Goal: Task Accomplishment & Management: Complete application form

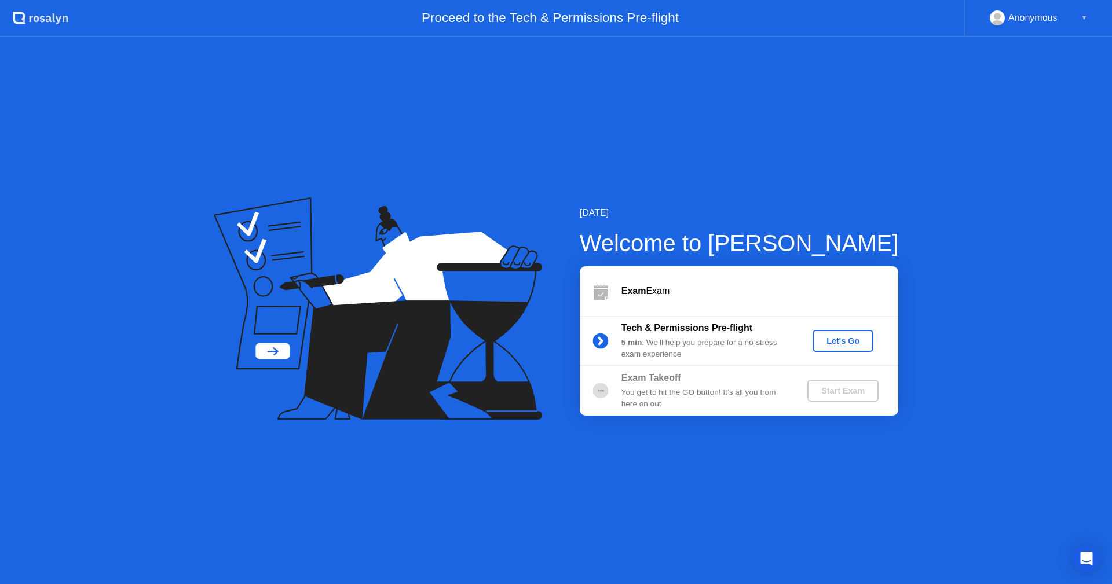
click at [842, 339] on div "Let's Go" at bounding box center [843, 340] width 52 height 9
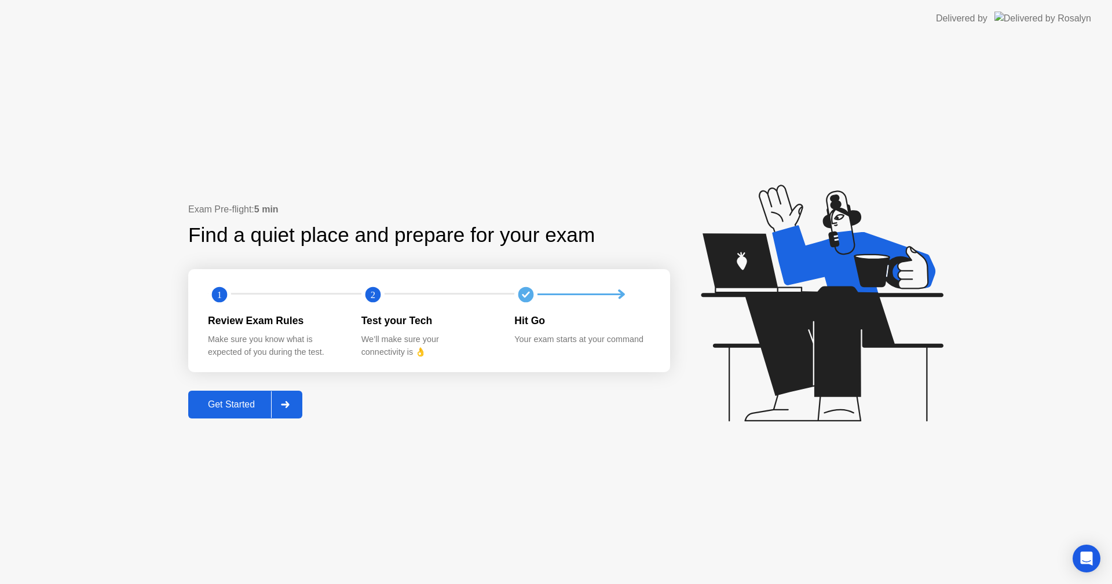
click at [239, 397] on button "Get Started" at bounding box center [245, 405] width 114 height 28
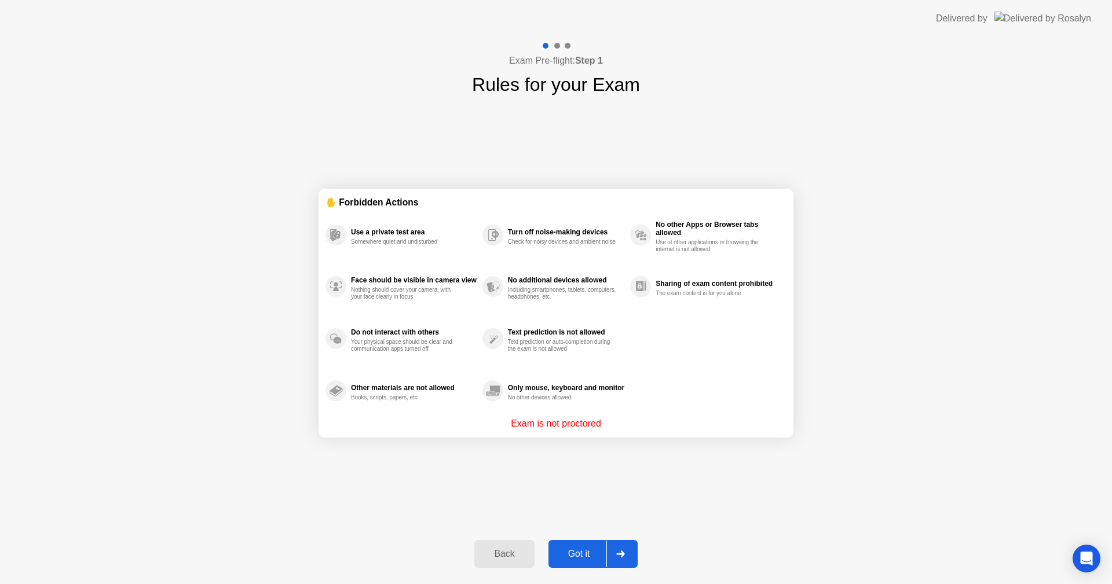
click at [592, 549] on div "Got it" at bounding box center [579, 554] width 54 height 10
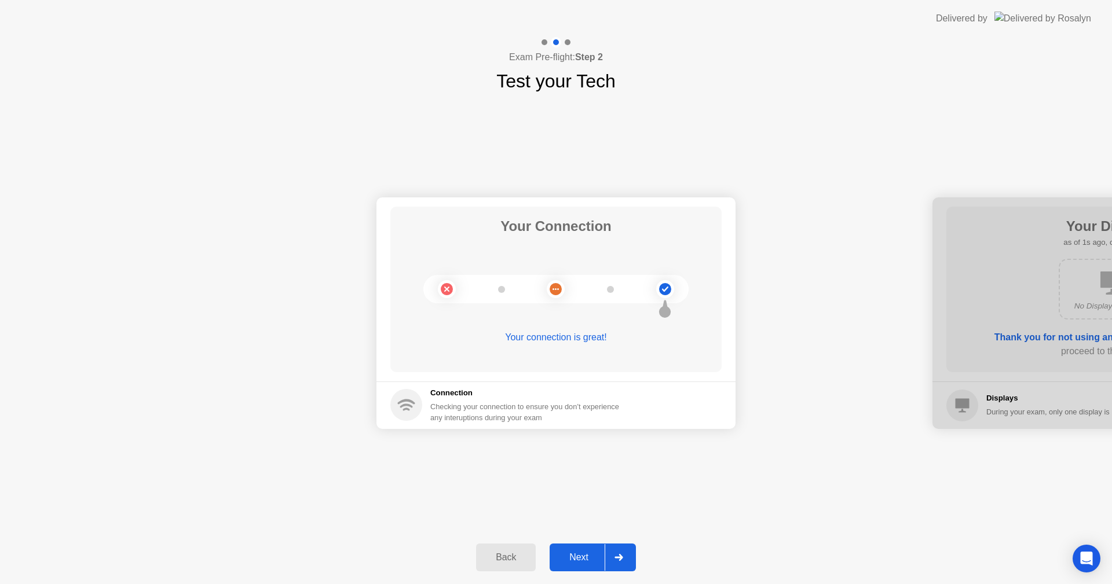
click at [576, 558] on div "Next" at bounding box center [579, 558] width 52 height 10
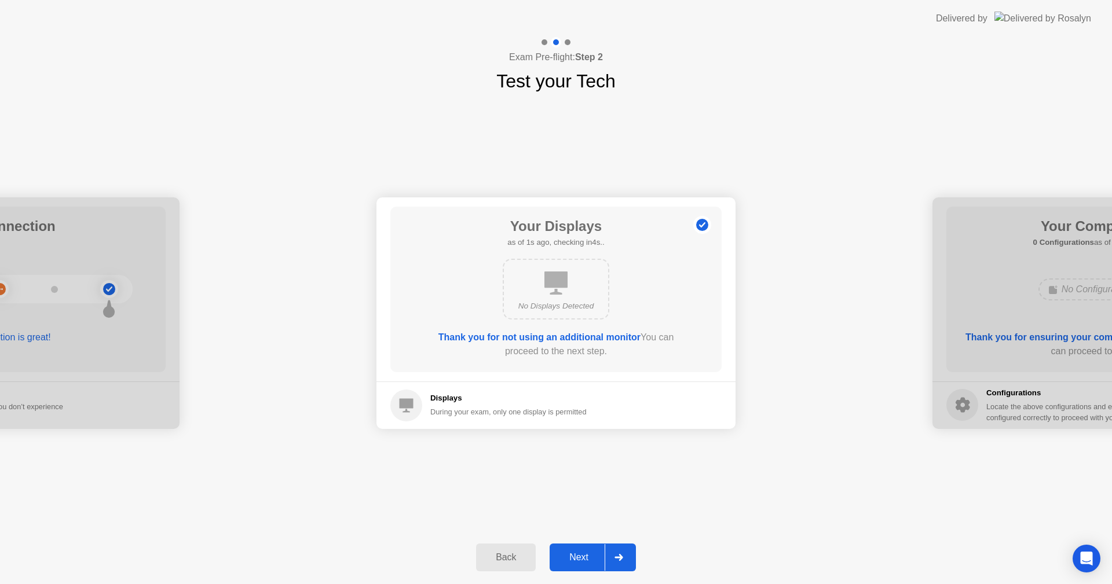
click at [573, 557] on div "Next" at bounding box center [579, 558] width 52 height 10
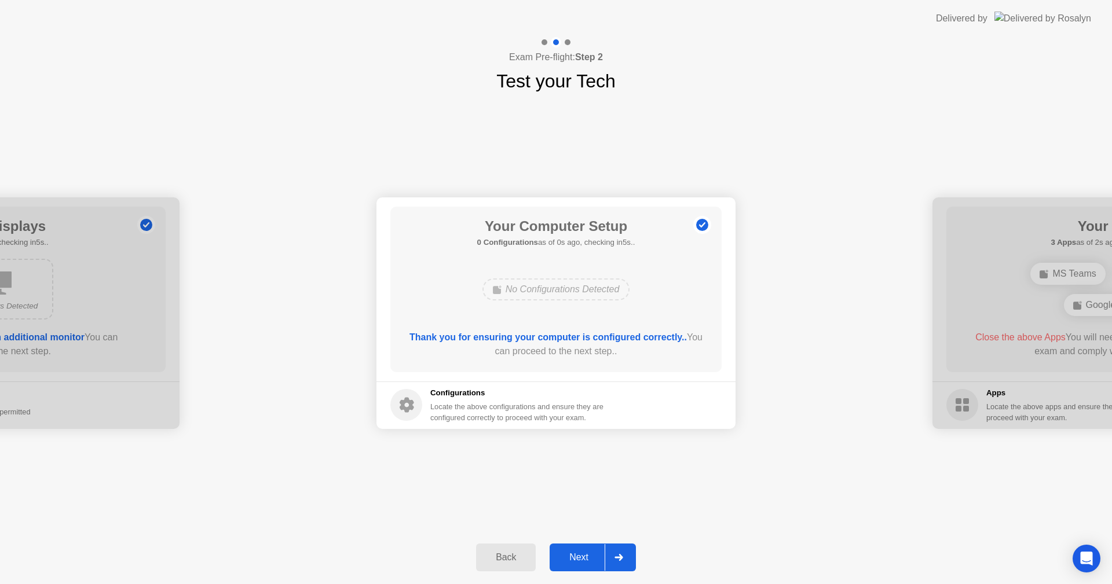
click at [573, 557] on div "Next" at bounding box center [579, 558] width 52 height 10
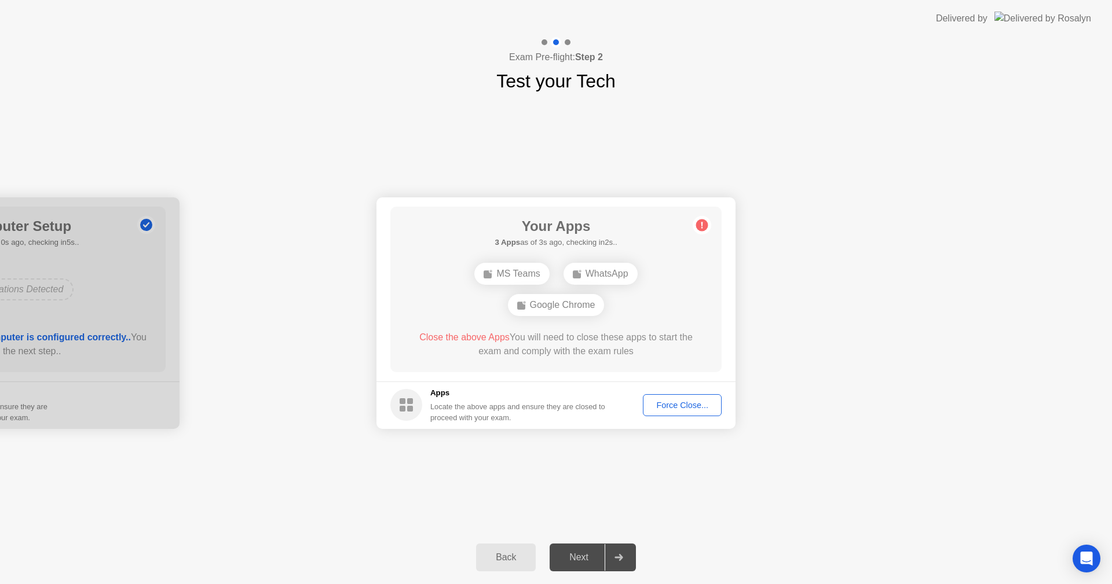
click at [667, 401] on div "Force Close..." at bounding box center [682, 405] width 71 height 9
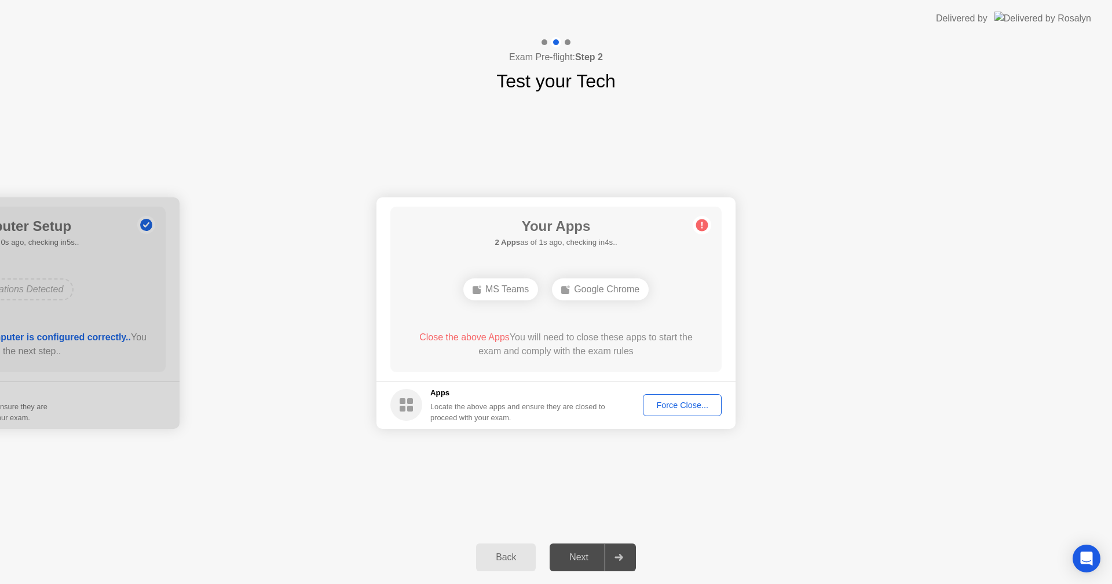
click at [672, 401] on div "Force Close..." at bounding box center [682, 405] width 71 height 9
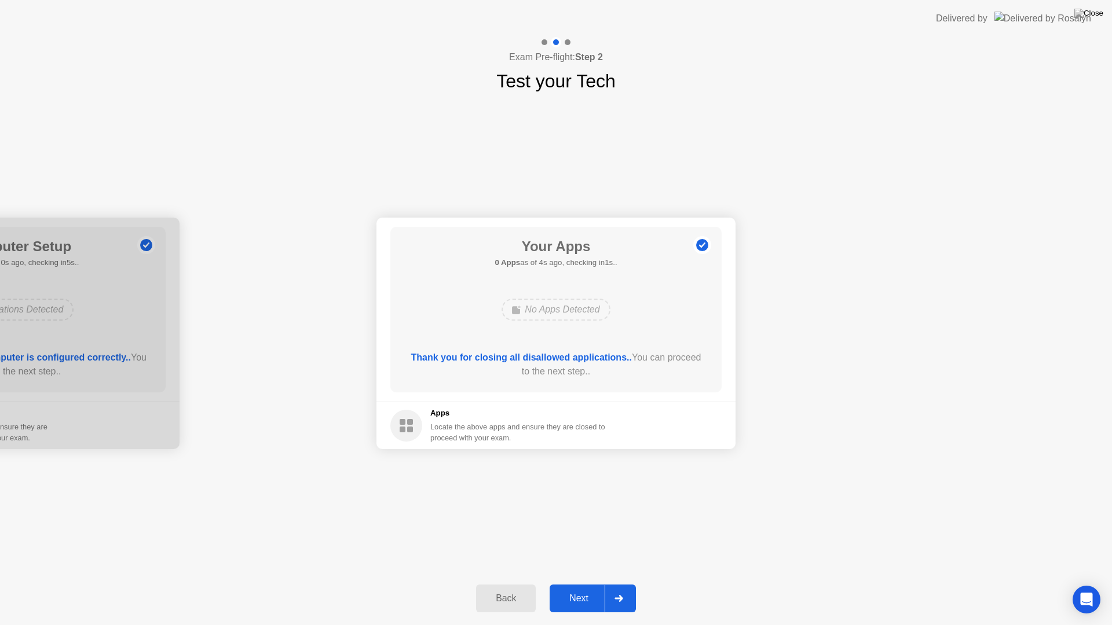
click at [575, 584] on div "Next" at bounding box center [579, 599] width 52 height 10
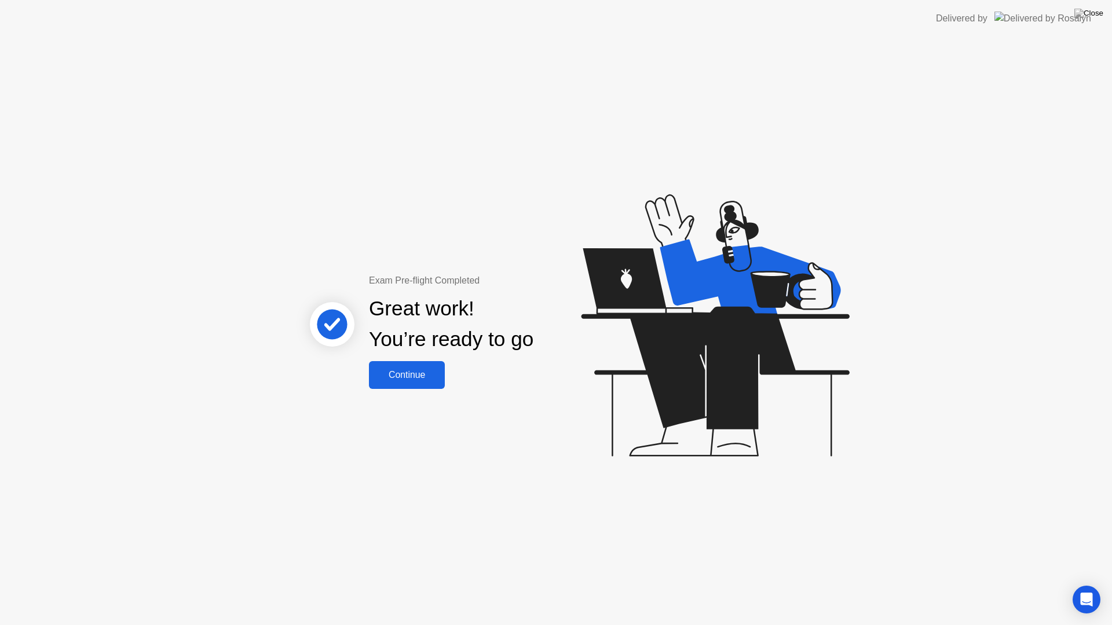
click at [404, 384] on button "Continue" at bounding box center [407, 375] width 76 height 28
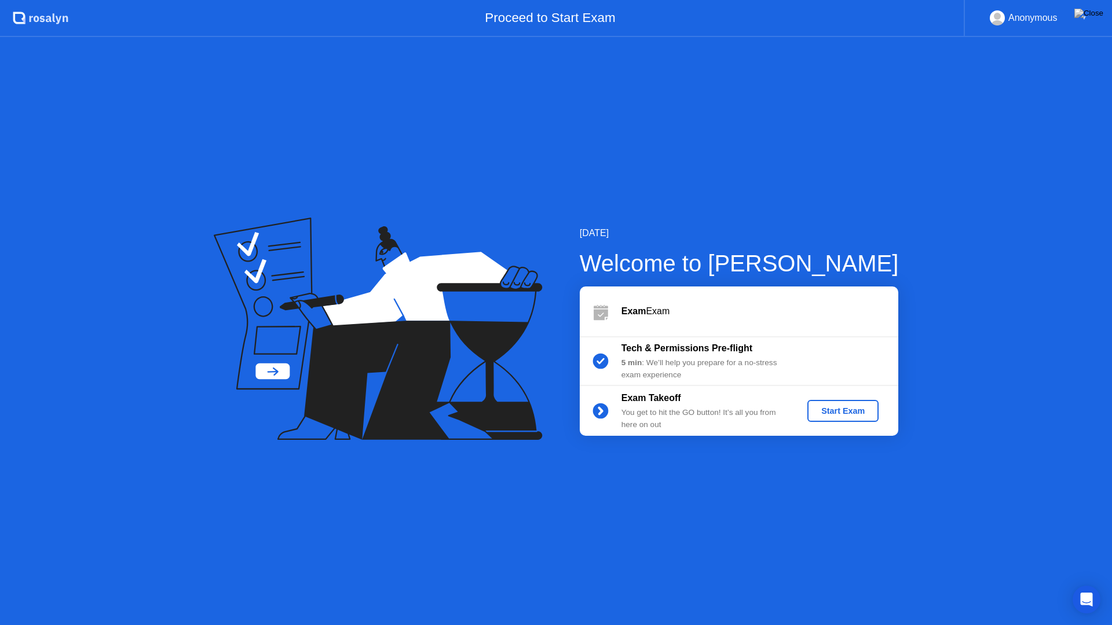
click at [855, 412] on div "Start Exam" at bounding box center [843, 411] width 62 height 9
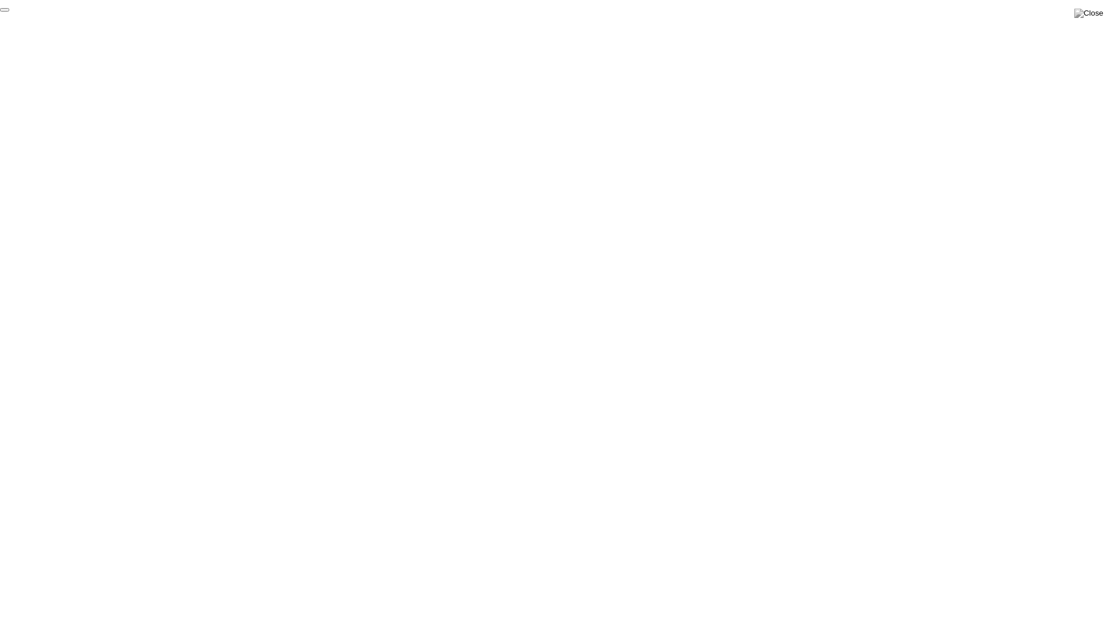
click div "End Proctoring Session"
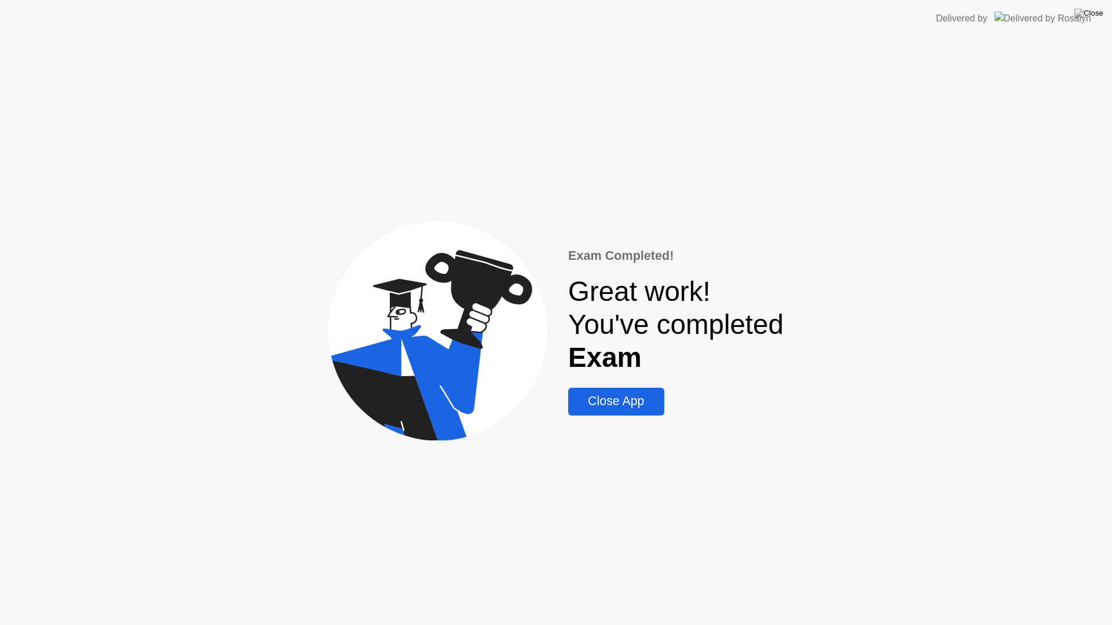
click at [623, 413] on button "Close App" at bounding box center [616, 402] width 96 height 28
